Goal: Information Seeking & Learning: Learn about a topic

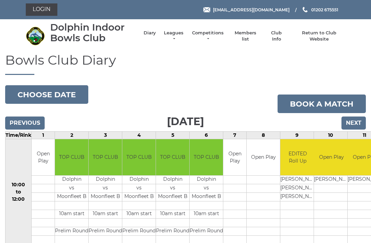
click at [208, 36] on link "Competitions" at bounding box center [208, 36] width 33 height 12
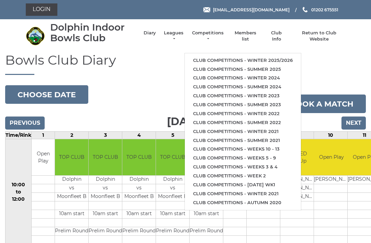
click at [207, 57] on link "Club competitions - Winter 2025/2026" at bounding box center [243, 60] width 116 height 9
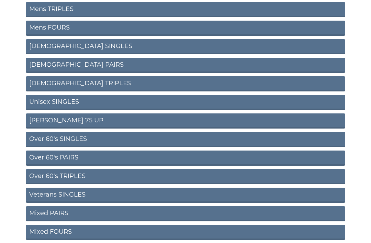
scroll to position [121, 0]
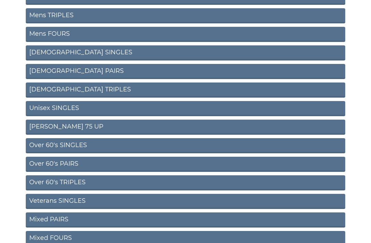
click at [40, 70] on link "[DEMOGRAPHIC_DATA] PAIRS" at bounding box center [186, 71] width 320 height 15
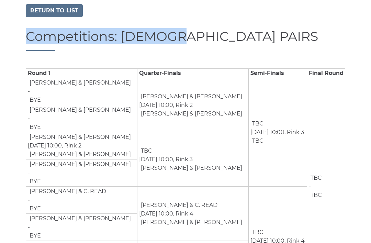
scroll to position [49, 0]
click at [11, 142] on section "Return to list Competitions: Ladies PAIRS Round 1 Quarter-Finals Semi-Finals Fi…" at bounding box center [185, 150] width 371 height 292
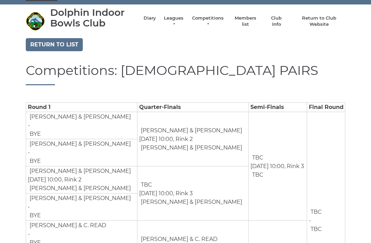
scroll to position [0, 0]
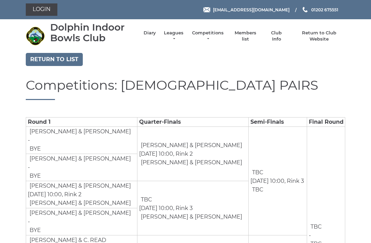
click at [211, 37] on link "Competitions" at bounding box center [208, 36] width 33 height 12
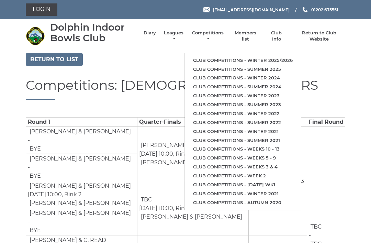
click at [205, 57] on link "Club competitions - Winter 2025/2026" at bounding box center [243, 60] width 116 height 9
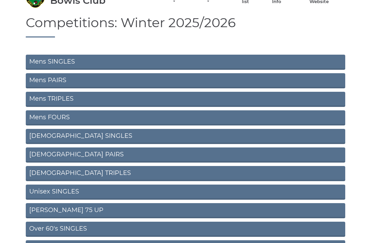
scroll to position [37, 0]
click at [35, 172] on link "Ladies TRIPLES" at bounding box center [186, 173] width 320 height 15
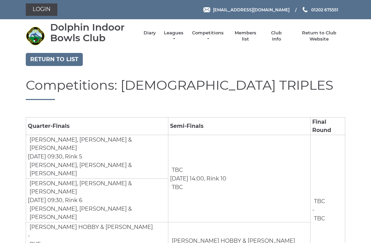
click at [42, 56] on link "Return to list" at bounding box center [54, 59] width 57 height 13
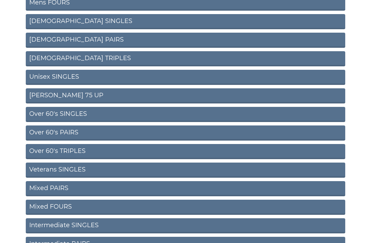
scroll to position [157, 0]
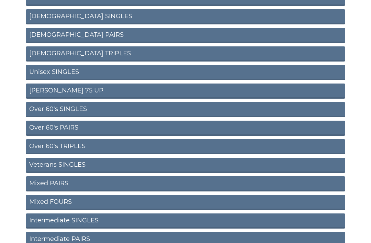
click at [56, 128] on link "Over 60's PAIRS" at bounding box center [186, 128] width 320 height 15
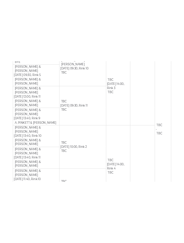
scroll to position [675, 0]
